Goal: Task Accomplishment & Management: Manage account settings

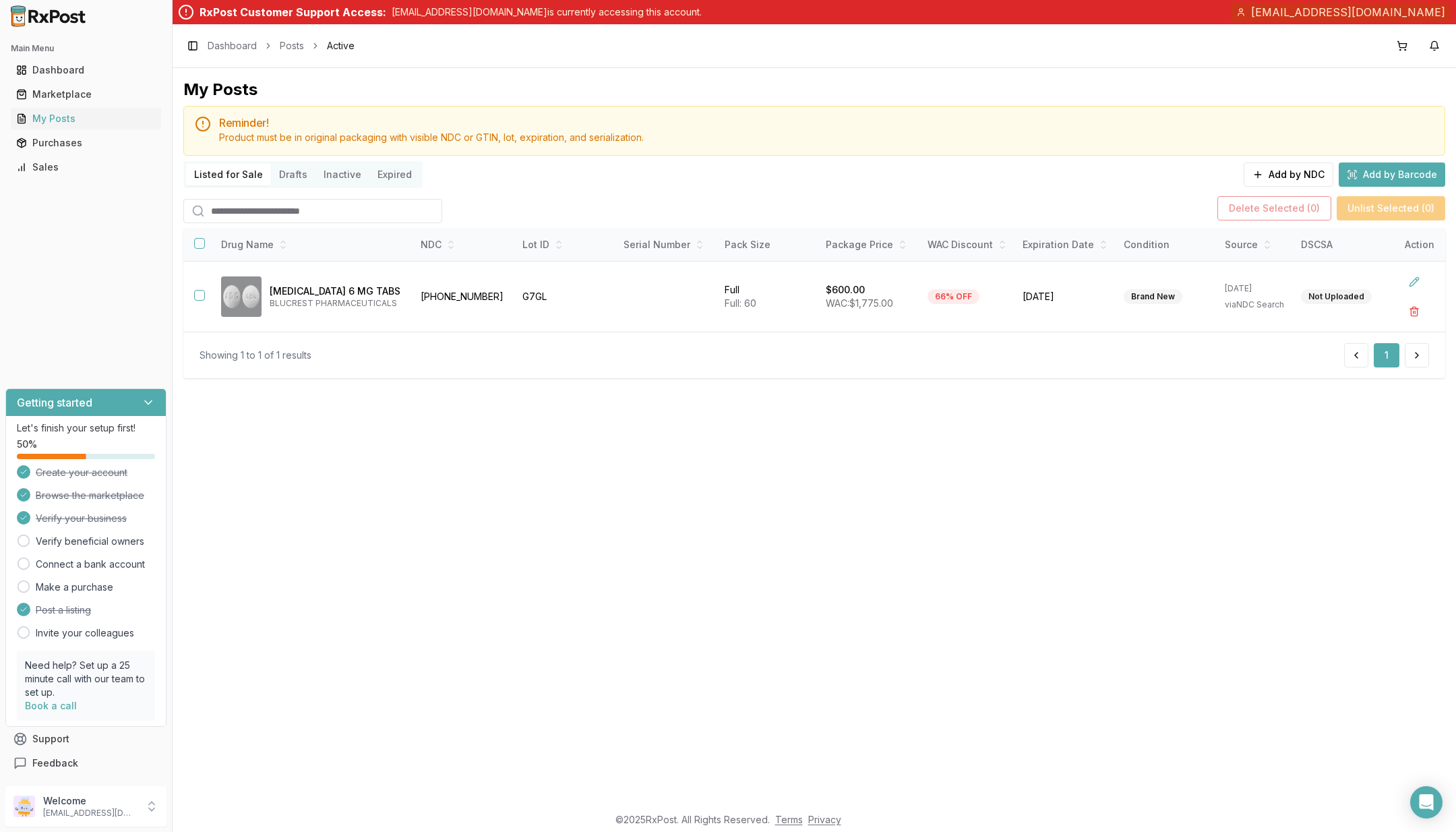
click at [109, 801] on p "Welcome" at bounding box center [90, 800] width 94 height 14
click at [290, 726] on span "Store Settings" at bounding box center [245, 724] width 128 height 14
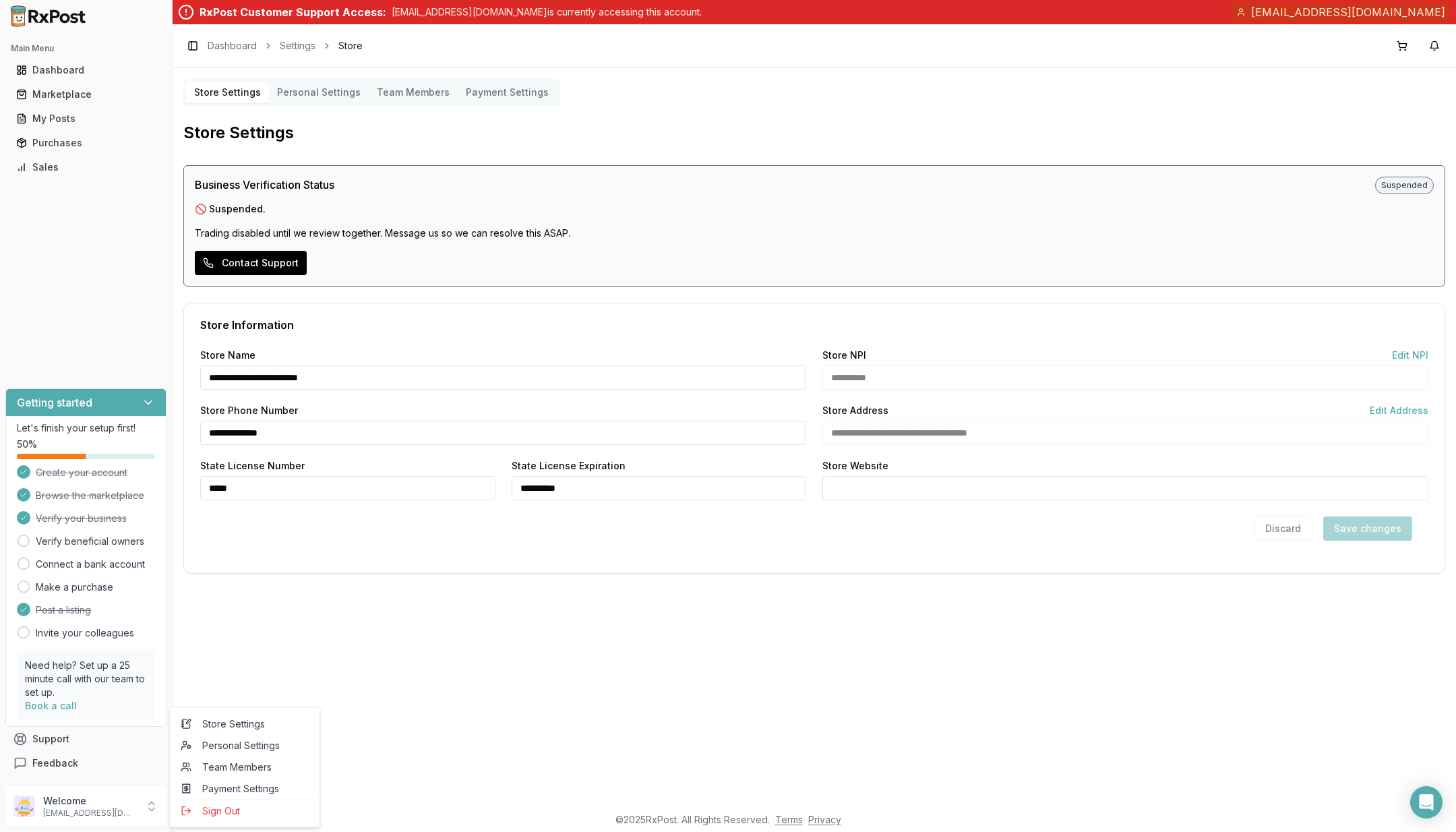
click at [237, 812] on span "Sign Out" at bounding box center [245, 811] width 128 height 14
click at [235, 813] on span "Sign Out" at bounding box center [245, 811] width 128 height 14
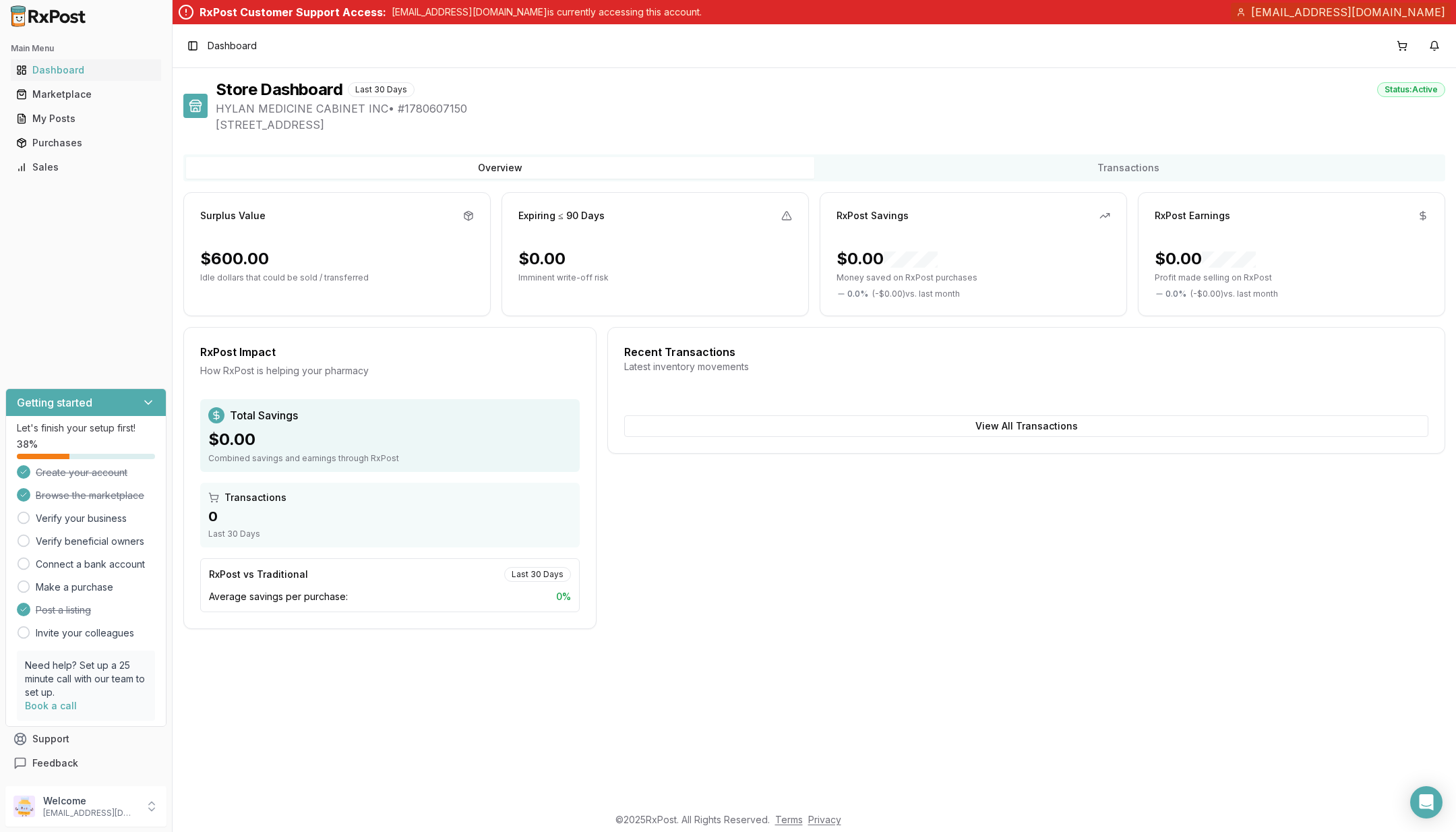
click at [115, 825] on div "Welcome [EMAIL_ADDRESS][DOMAIN_NAME]" at bounding box center [86, 807] width 161 height 41
click at [233, 813] on span "Sign Out" at bounding box center [245, 811] width 128 height 14
